Goal: Use online tool/utility

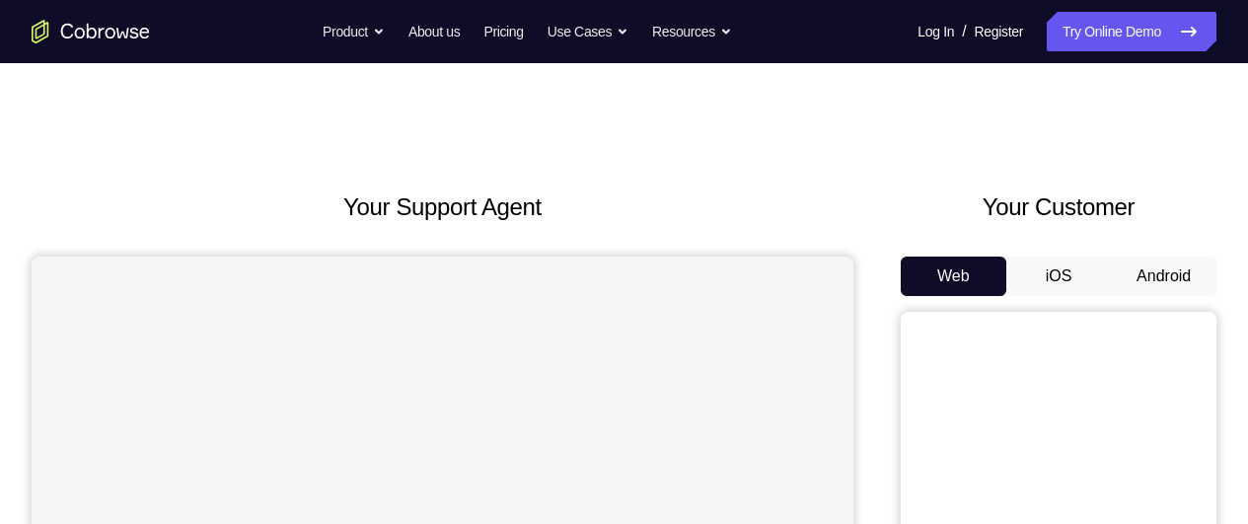
click at [1111, 296] on button "Android" at bounding box center [1164, 275] width 106 height 39
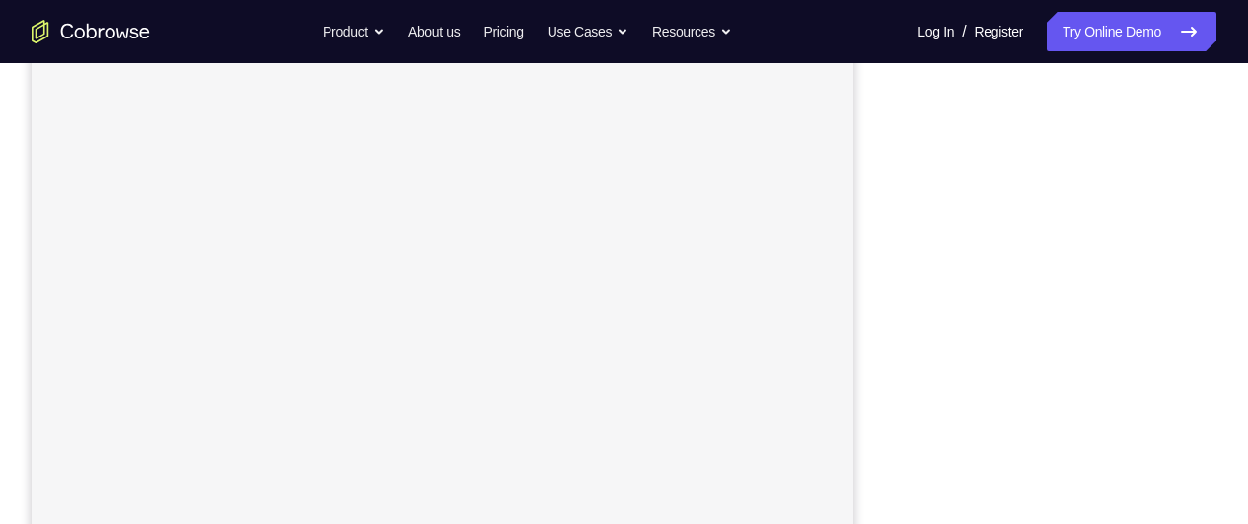
scroll to position [316, 0]
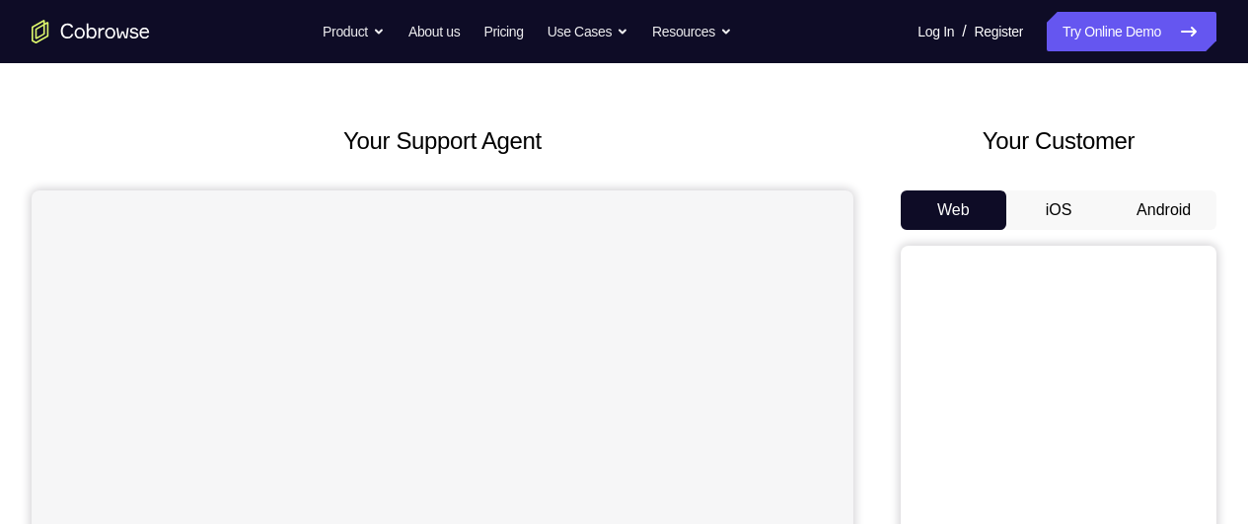
scroll to position [151, 0]
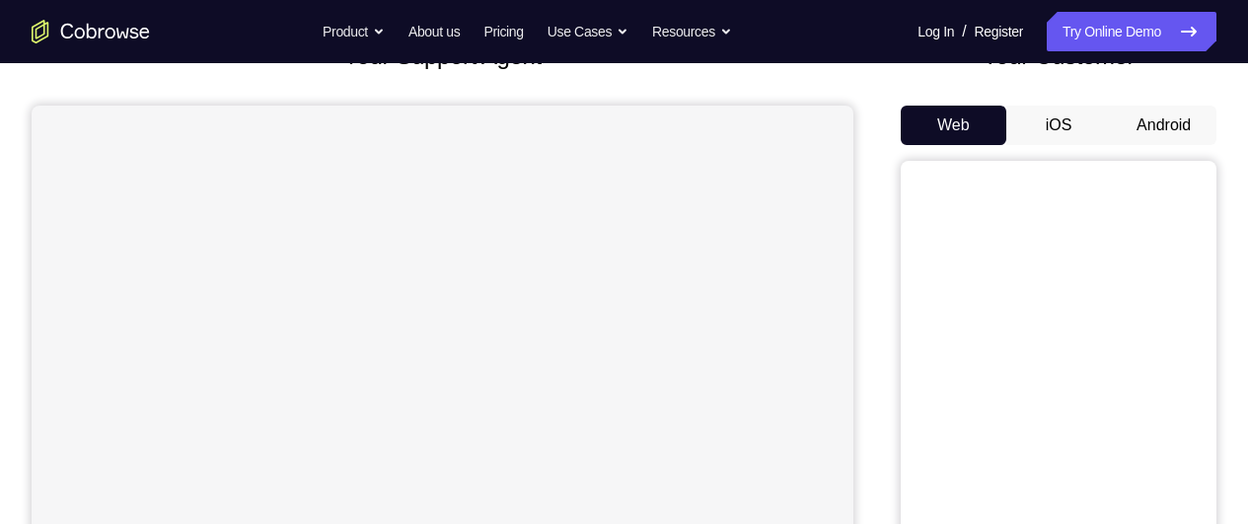
click at [1111, 145] on button "Android" at bounding box center [1164, 125] width 106 height 39
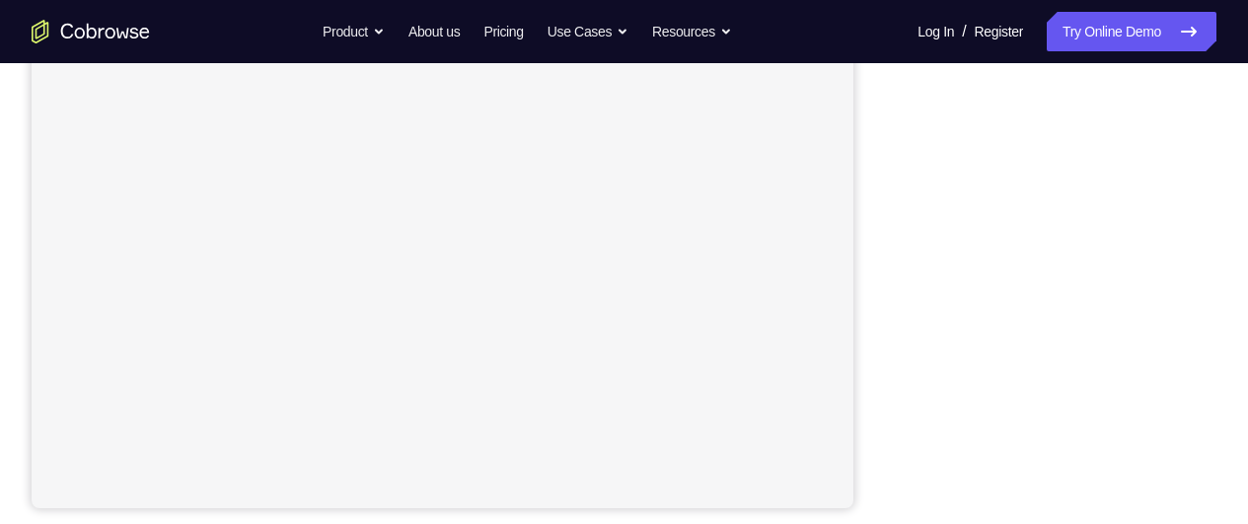
scroll to position [465, 0]
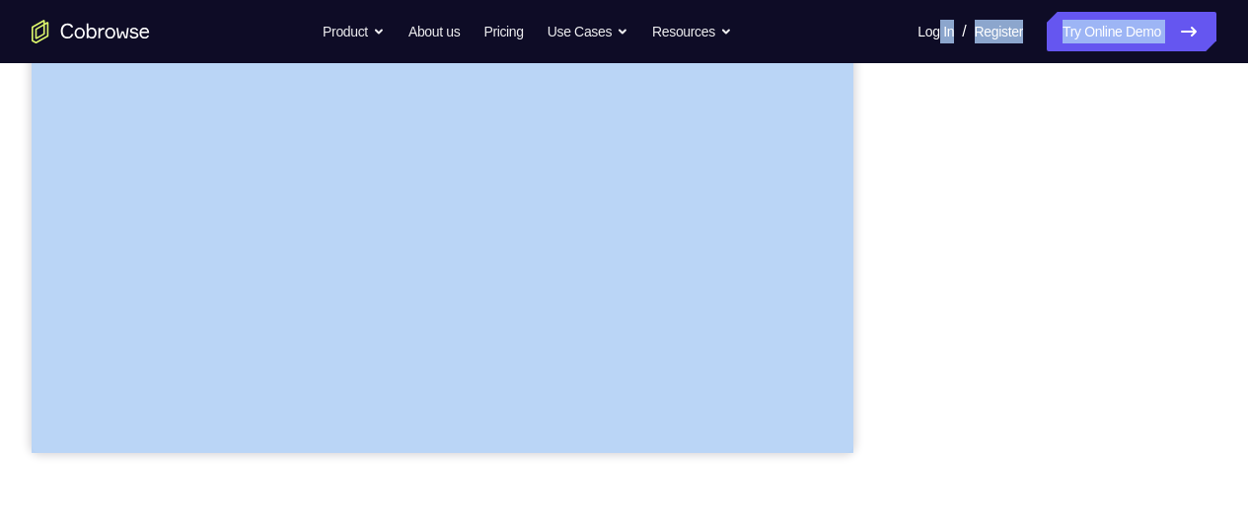
drag, startPoint x: 761, startPoint y: 288, endPoint x: 803, endPoint y: 121, distance: 172.0
click at [901, 109] on div at bounding box center [1059, 150] width 316 height 607
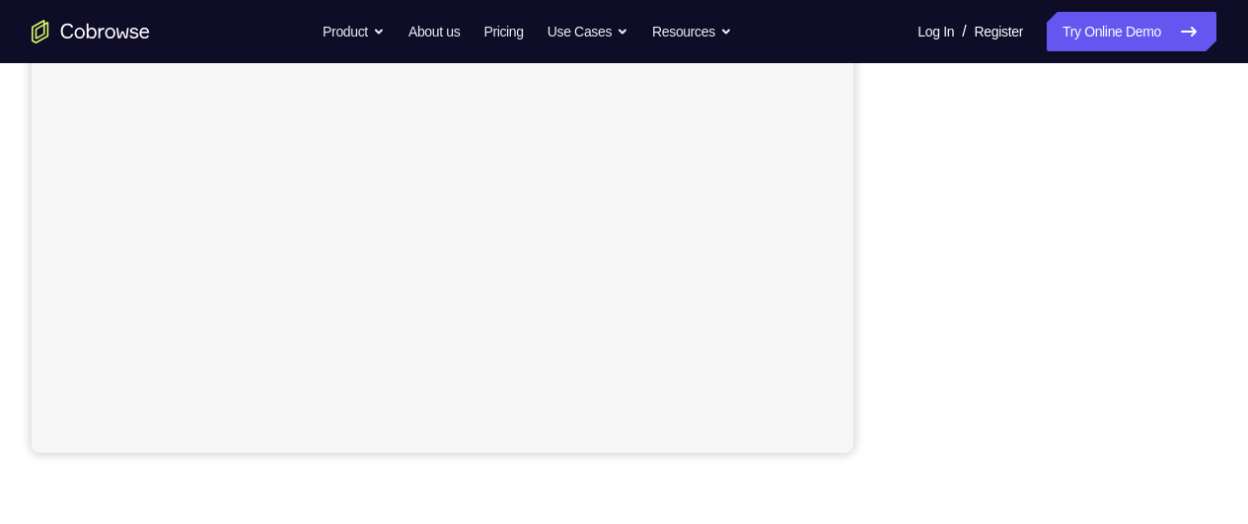
click at [1233, 384] on div "Your Support Agent Your Customer Web iOS Android Next Steps We’d be happy to gi…" at bounding box center [624, 249] width 1248 height 1301
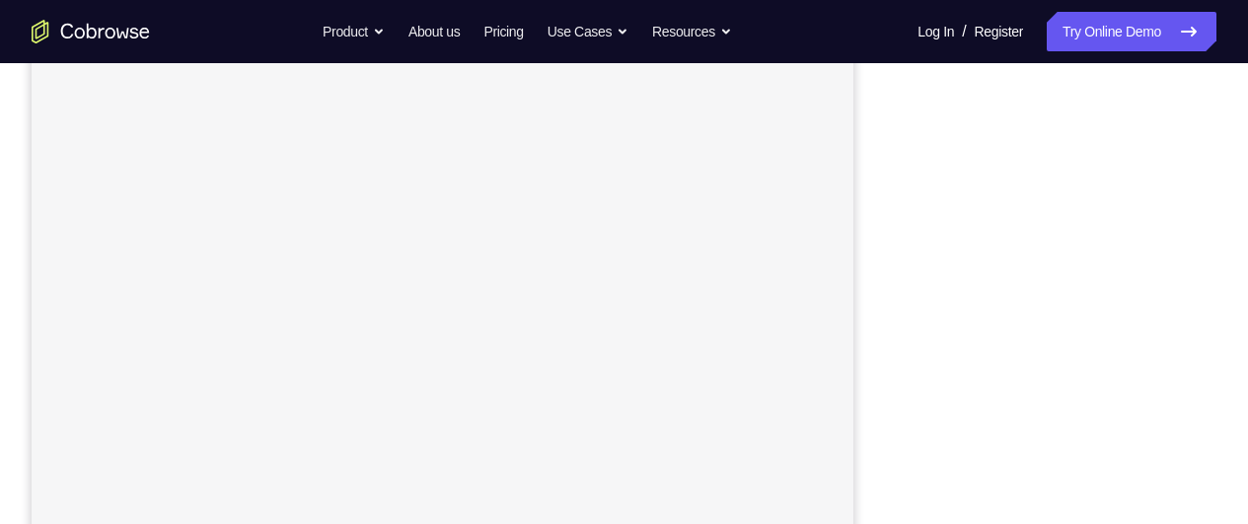
scroll to position [307, 0]
click at [1134, 316] on div at bounding box center [1059, 283] width 316 height 607
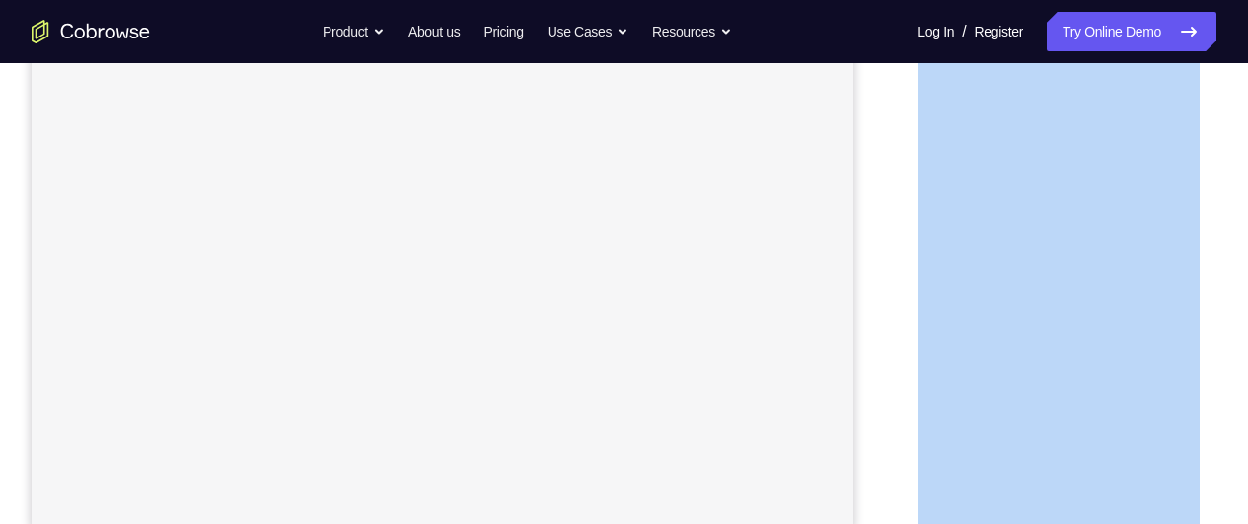
click at [1134, 316] on div at bounding box center [1059, 229] width 316 height 607
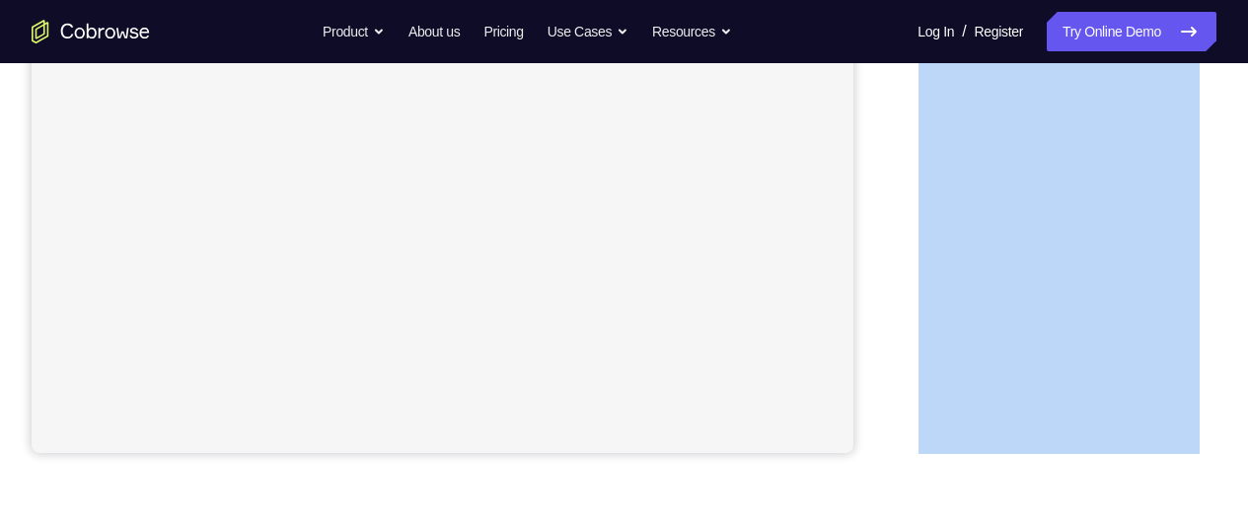
scroll to position [504, 0]
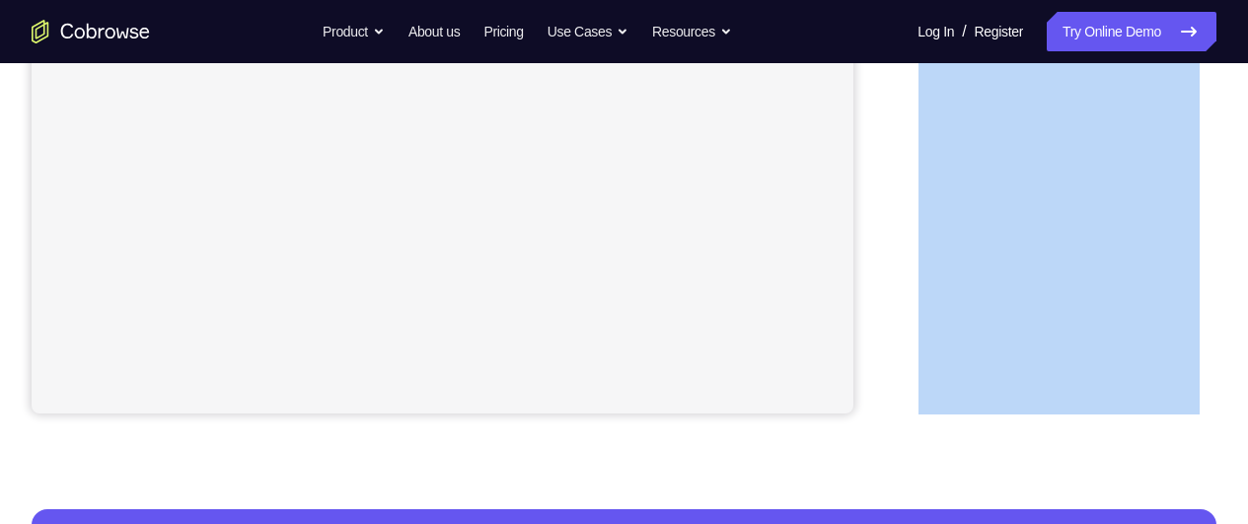
click at [901, 390] on div at bounding box center [1059, 111] width 316 height 607
